Goal: Find specific page/section: Find specific page/section

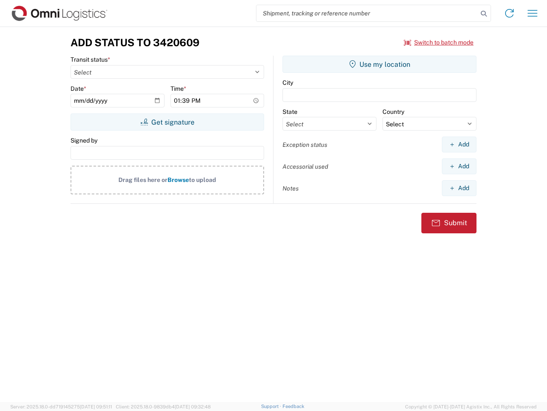
click at [367, 13] on input "search" at bounding box center [368, 13] width 222 height 16
click at [484, 14] on icon at bounding box center [484, 14] width 12 height 12
click at [510, 13] on icon at bounding box center [510, 13] width 14 height 14
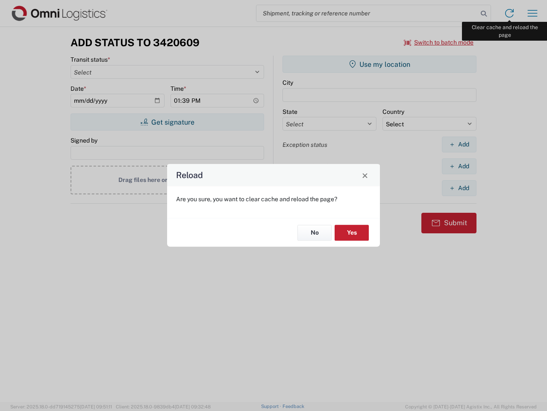
click at [533, 13] on div "Reload Are you sure, you want to clear cache and reload the page? No Yes" at bounding box center [273, 205] width 547 height 411
click at [439, 42] on div "Reload Are you sure, you want to clear cache and reload the page? No Yes" at bounding box center [273, 205] width 547 height 411
click at [167, 122] on div "Reload Are you sure, you want to clear cache and reload the page? No Yes" at bounding box center [273, 205] width 547 height 411
click at [380, 64] on div "Reload Are you sure, you want to clear cache and reload the page? No Yes" at bounding box center [273, 205] width 547 height 411
click at [459, 144] on div "Reload Are you sure, you want to clear cache and reload the page? No Yes" at bounding box center [273, 205] width 547 height 411
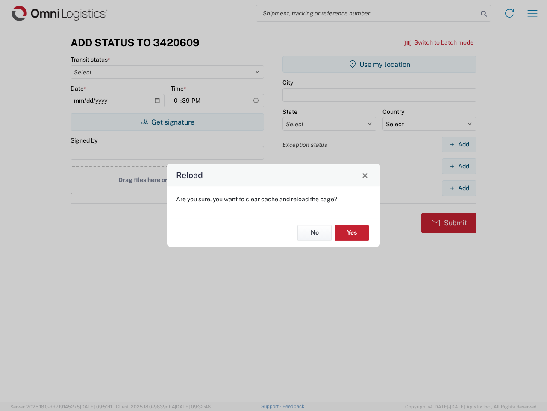
click at [459, 166] on div "Reload Are you sure, you want to clear cache and reload the page? No Yes" at bounding box center [273, 205] width 547 height 411
click at [459, 188] on div "Reload Are you sure, you want to clear cache and reload the page? No Yes" at bounding box center [273, 205] width 547 height 411
